Goal: Information Seeking & Learning: Learn about a topic

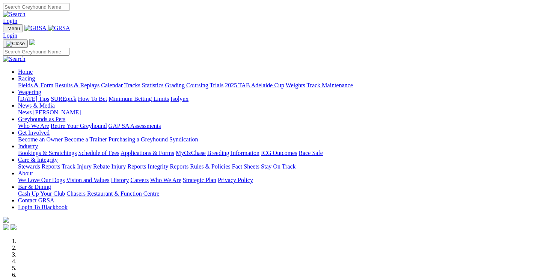
click at [35, 75] on link "Racing" at bounding box center [26, 78] width 17 height 6
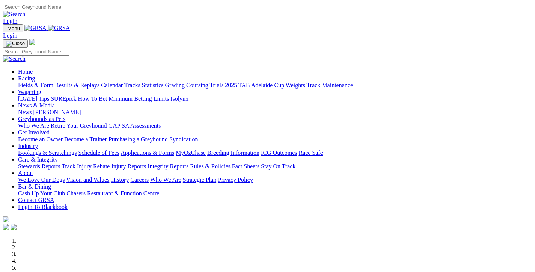
click at [37, 82] on link "Fields & Form" at bounding box center [35, 85] width 35 height 6
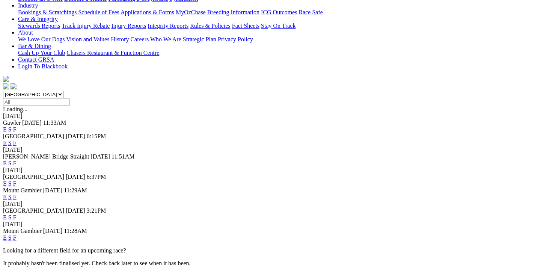
scroll to position [188, 0]
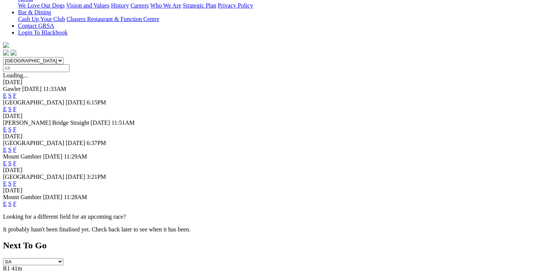
click at [17, 147] on link "F" at bounding box center [14, 150] width 3 height 6
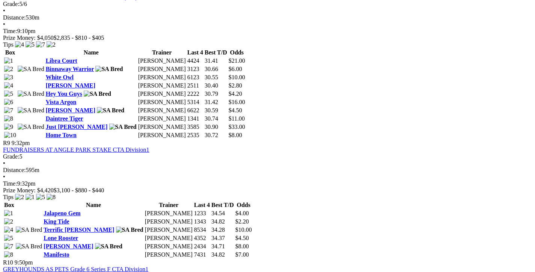
scroll to position [1315, 0]
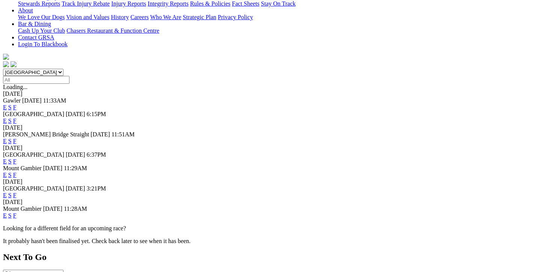
scroll to position [188, 0]
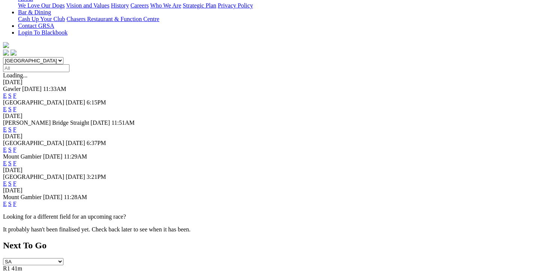
click at [17, 180] on link "F" at bounding box center [14, 183] width 3 height 6
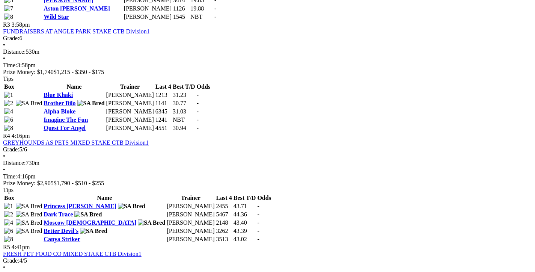
scroll to position [601, 0]
